Goal: Share content

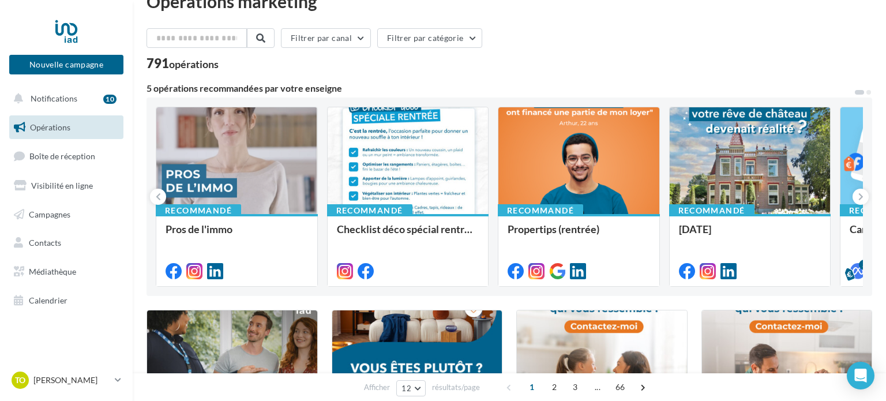
scroll to position [25, 0]
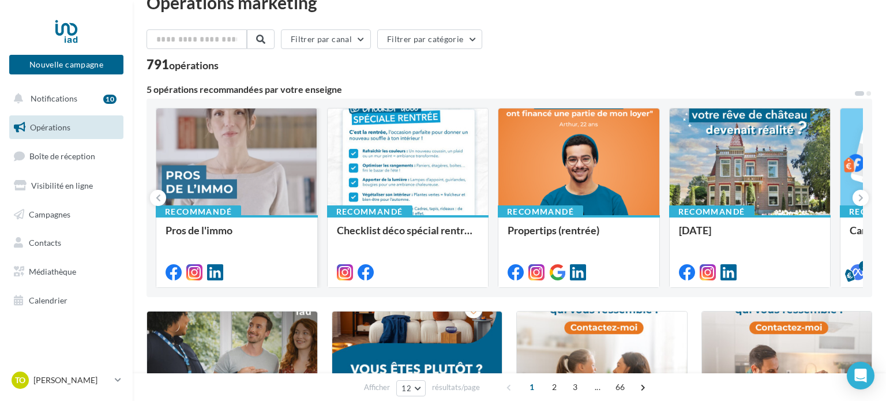
click at [267, 180] on div at bounding box center [236, 162] width 161 height 108
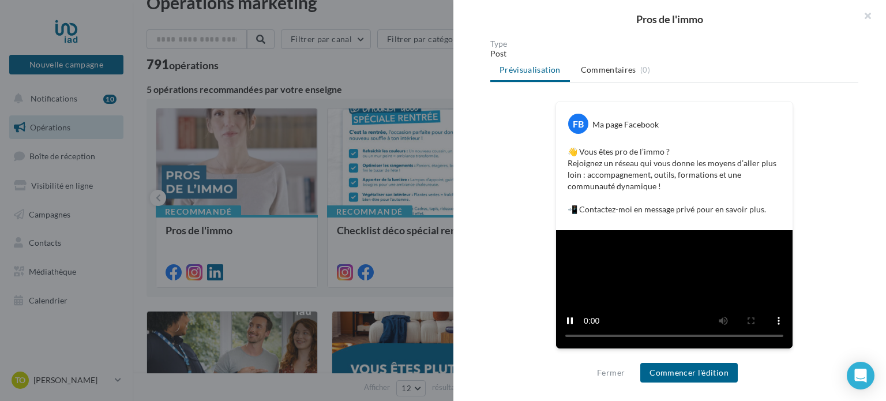
scroll to position [315, 0]
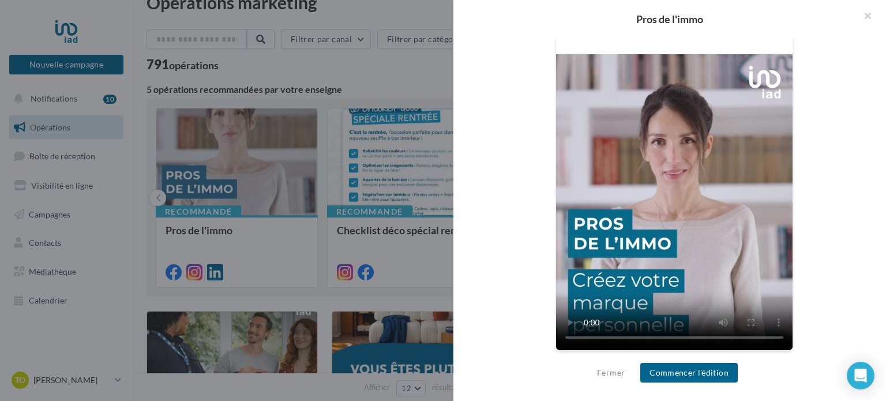
click at [333, 186] on div at bounding box center [443, 200] width 886 height 401
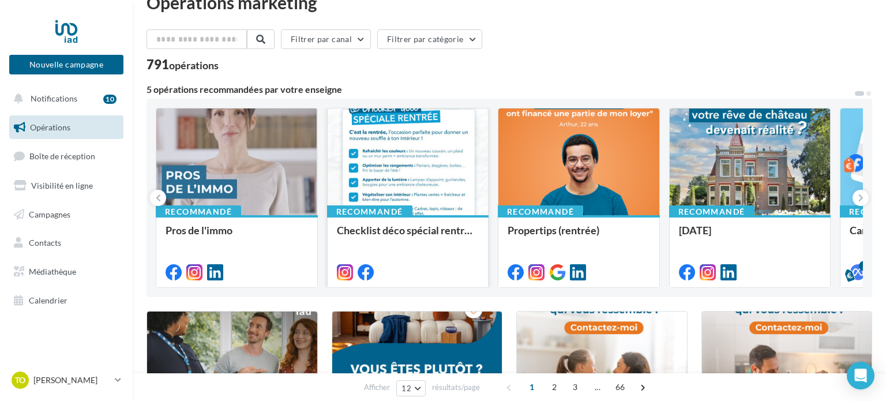
click at [360, 188] on div at bounding box center [408, 162] width 161 height 108
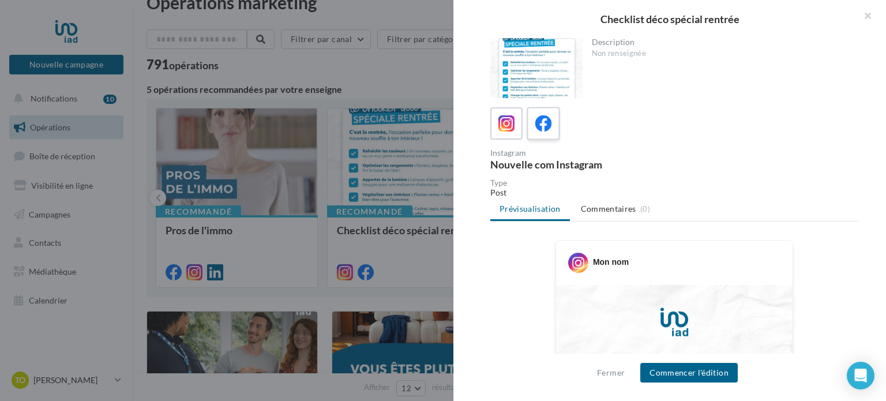
click at [546, 114] on div at bounding box center [543, 123] width 21 height 21
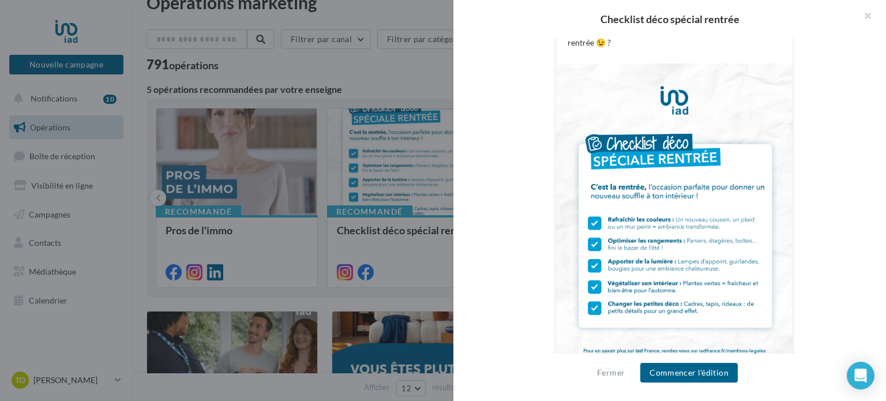
scroll to position [560, 0]
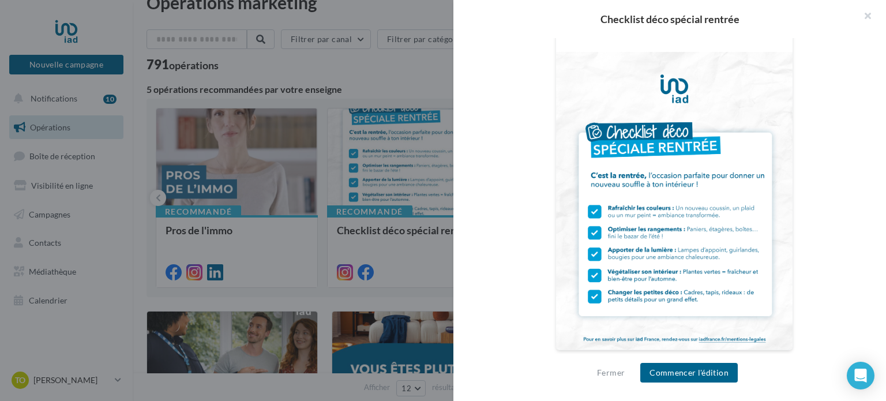
click at [417, 188] on div at bounding box center [443, 200] width 886 height 401
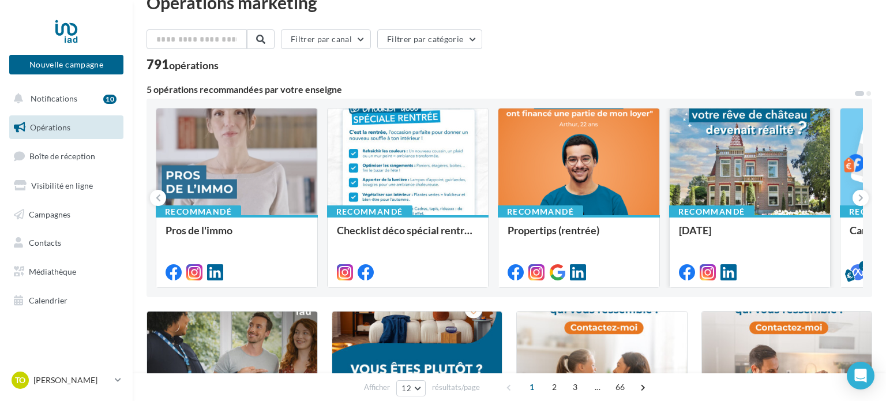
click at [766, 176] on div at bounding box center [750, 162] width 161 height 108
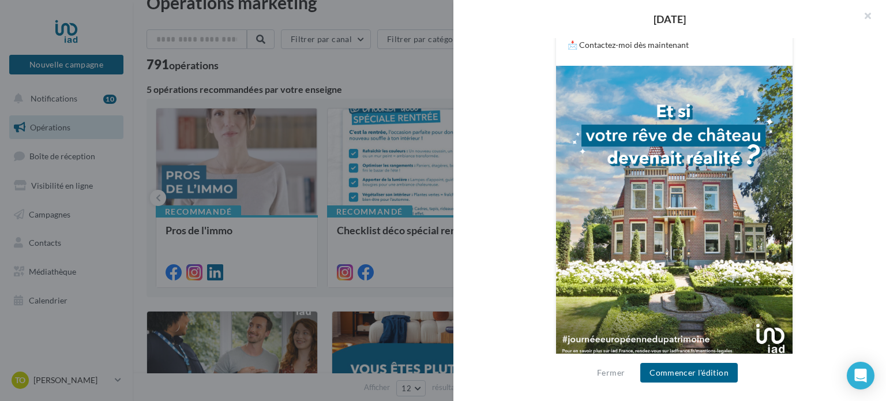
scroll to position [327, 0]
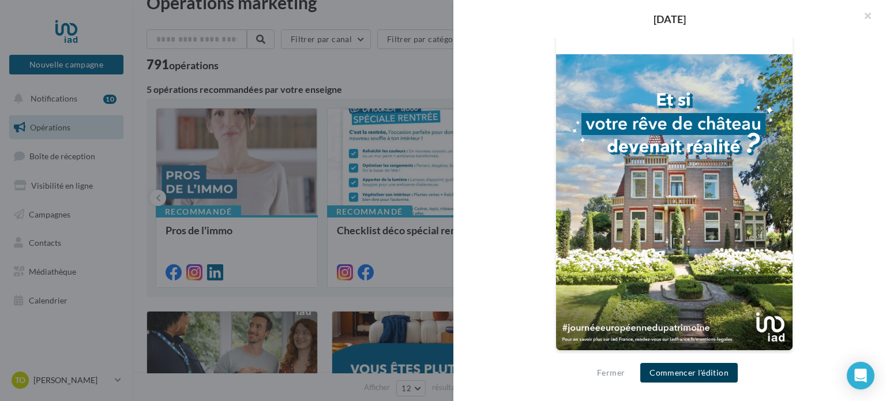
click at [695, 380] on button "Commencer l'édition" at bounding box center [690, 373] width 98 height 20
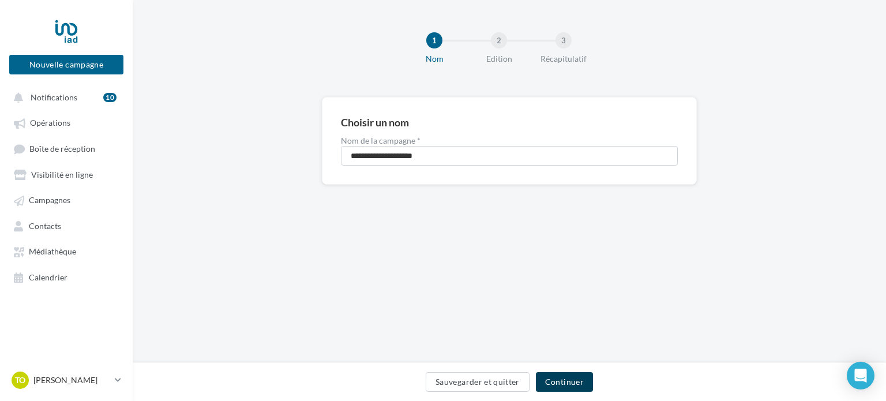
click at [551, 376] on button "Continuer" at bounding box center [564, 382] width 57 height 20
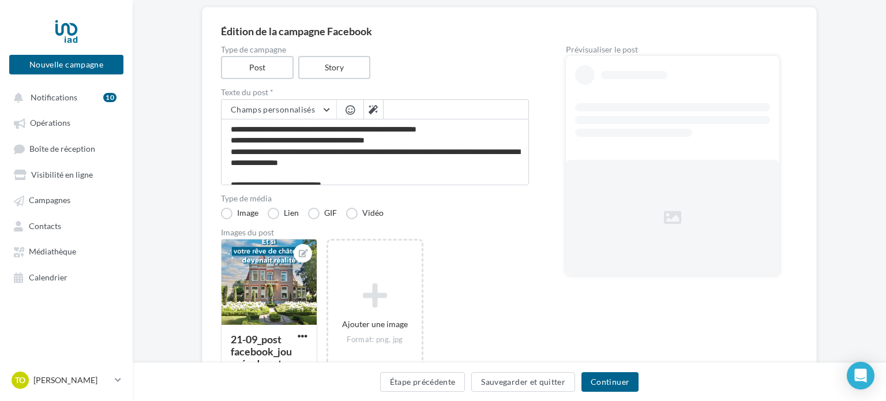
scroll to position [173, 0]
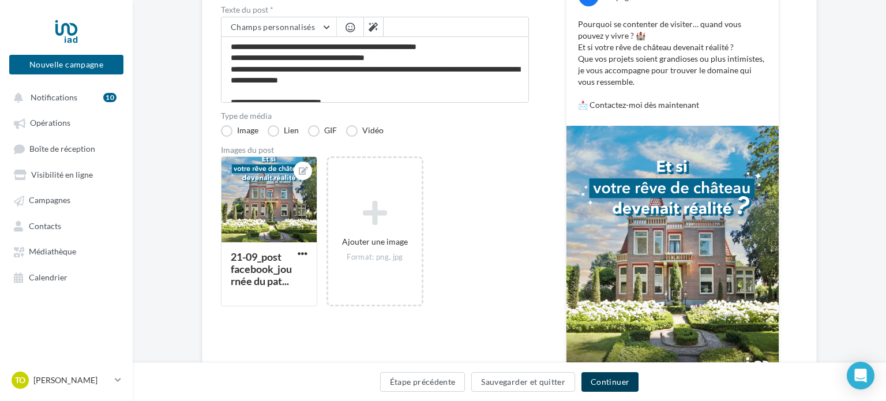
click at [597, 377] on button "Continuer" at bounding box center [610, 382] width 57 height 20
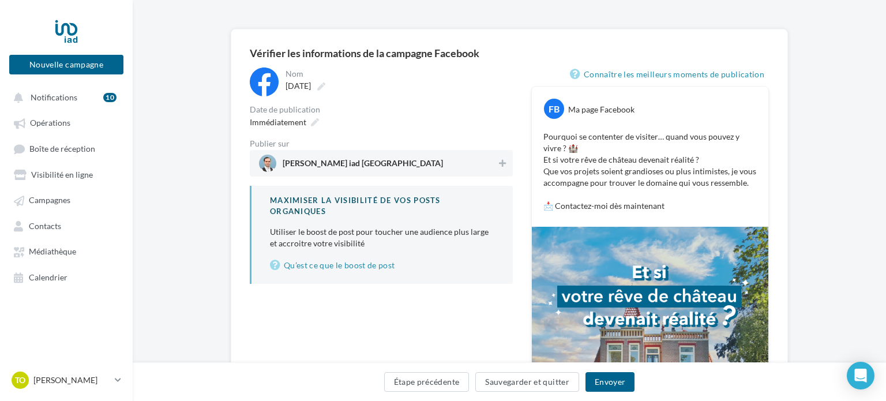
scroll to position [78, 0]
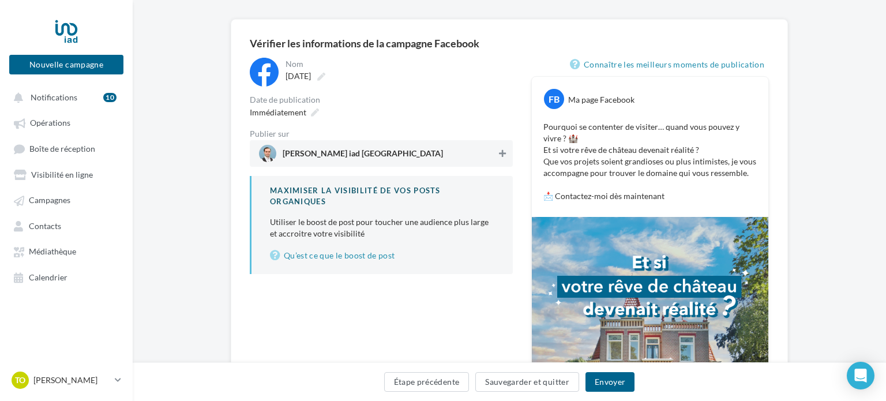
click at [506, 152] on button at bounding box center [503, 154] width 12 height 14
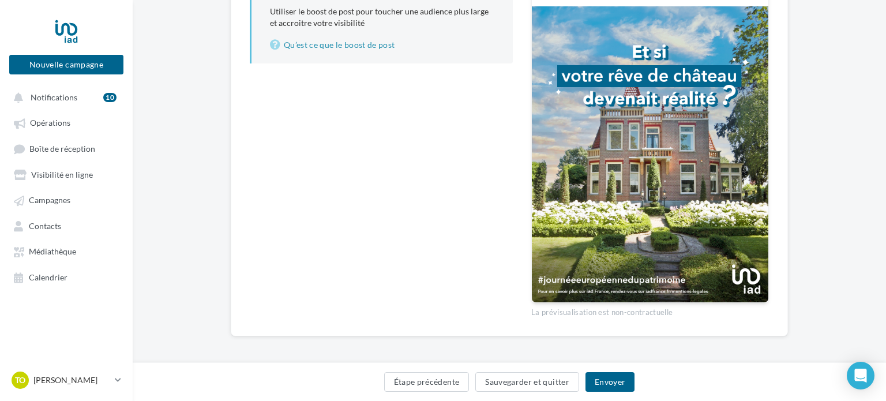
scroll to position [291, 0]
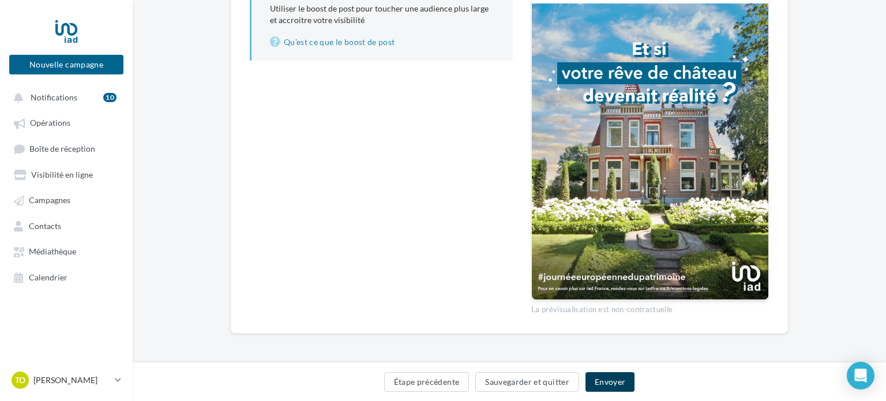
click at [610, 379] on button "Envoyer" at bounding box center [610, 382] width 49 height 20
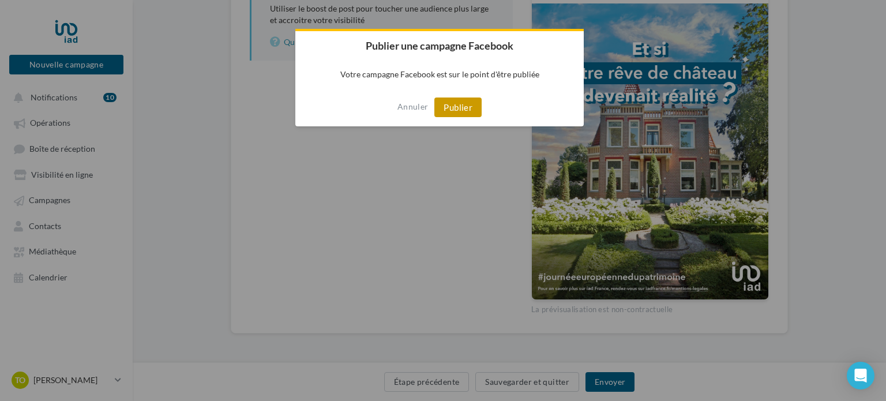
click at [459, 106] on button "Publier" at bounding box center [458, 108] width 47 height 20
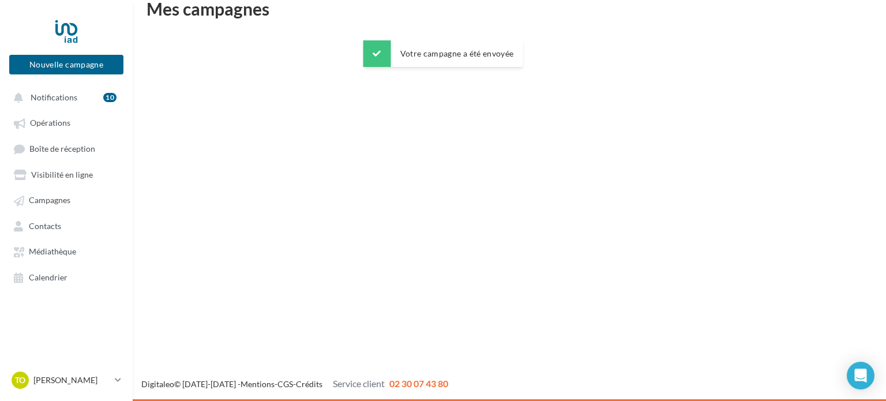
scroll to position [18, 0]
